Goal: Use online tool/utility

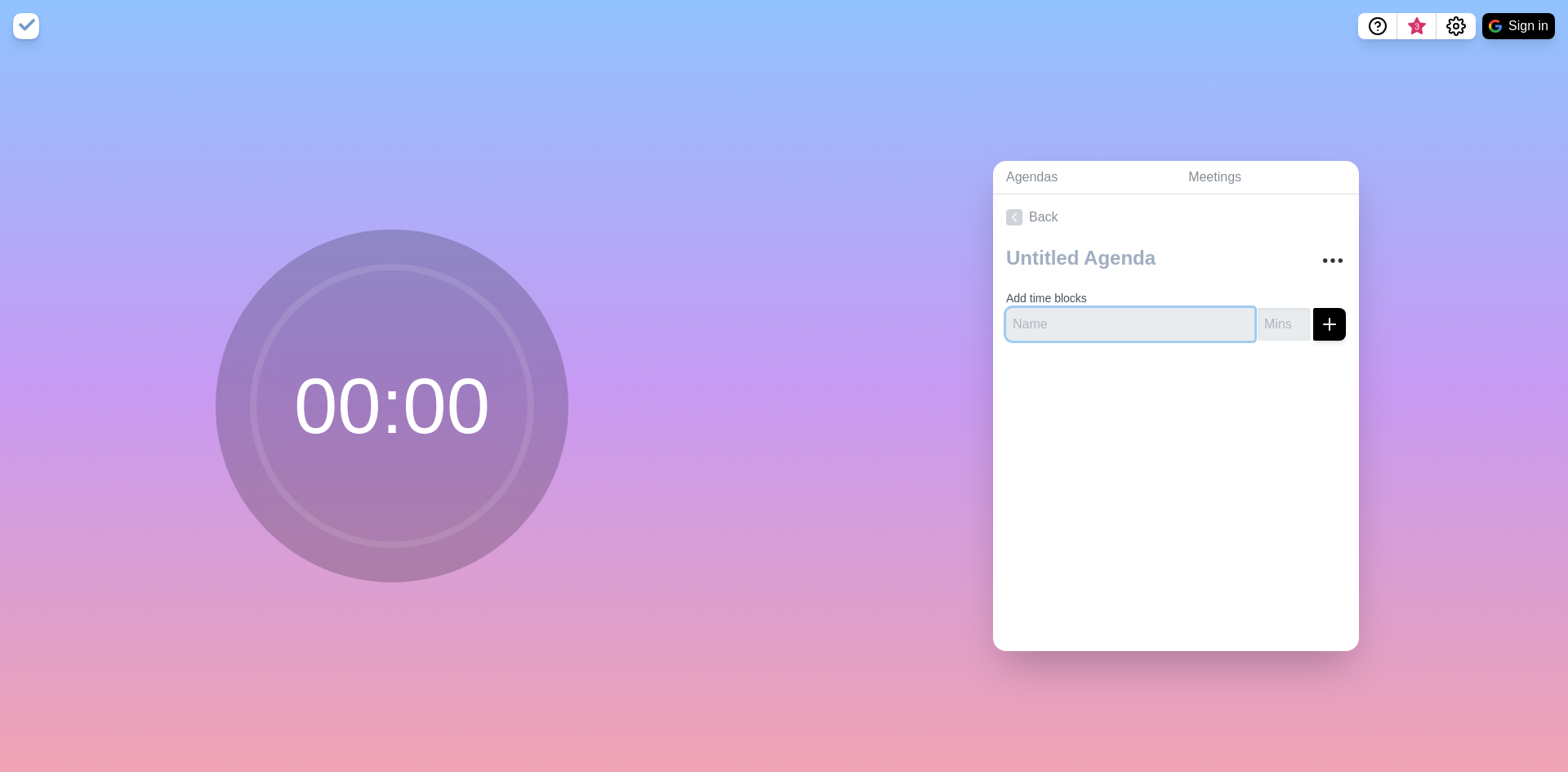
click at [1095, 323] on input "text" at bounding box center [1129, 324] width 248 height 32
type input "Aca"
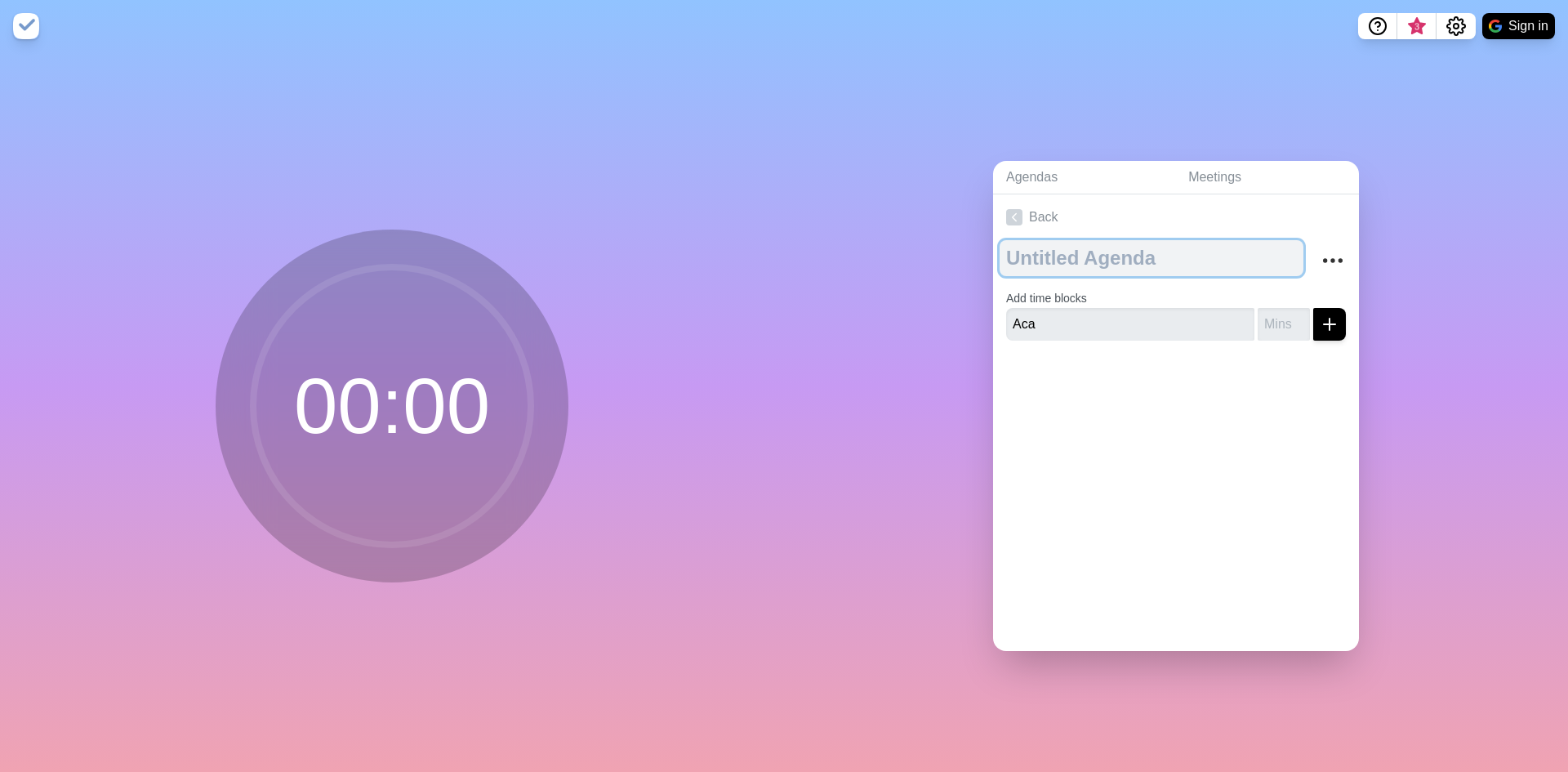
click at [1046, 241] on textarea at bounding box center [1151, 258] width 304 height 36
type textarea "ACa"
